Goal: Download file/media

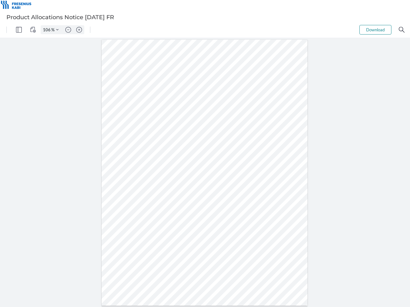
click at [19, 30] on img "Panel" at bounding box center [19, 30] width 6 height 6
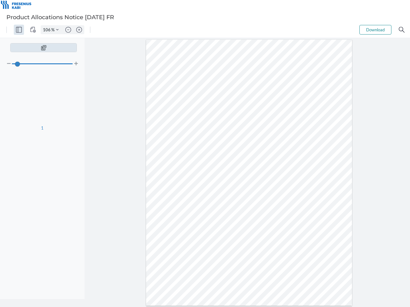
click at [33, 30] on img "View Controls" at bounding box center [33, 30] width 6 height 6
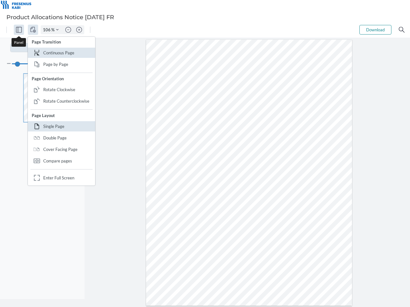
click at [48, 30] on input "106" at bounding box center [46, 30] width 10 height 6
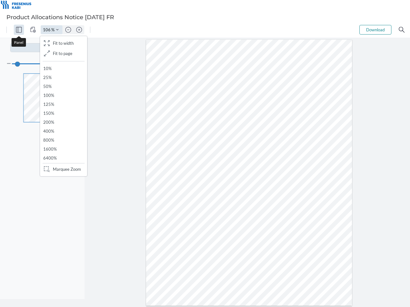
click at [57, 30] on img "Zoom Controls" at bounding box center [57, 29] width 3 height 3
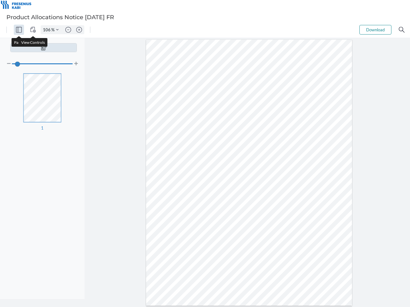
click at [68, 30] on img "Zoom out" at bounding box center [68, 30] width 6 height 6
click at [79, 30] on img "Zoom in" at bounding box center [79, 30] width 6 height 6
type input "106"
click at [375, 30] on button "Download" at bounding box center [375, 30] width 32 height 10
click at [401, 30] on img "Search" at bounding box center [401, 30] width 6 height 6
